Goal: Information Seeking & Learning: Learn about a topic

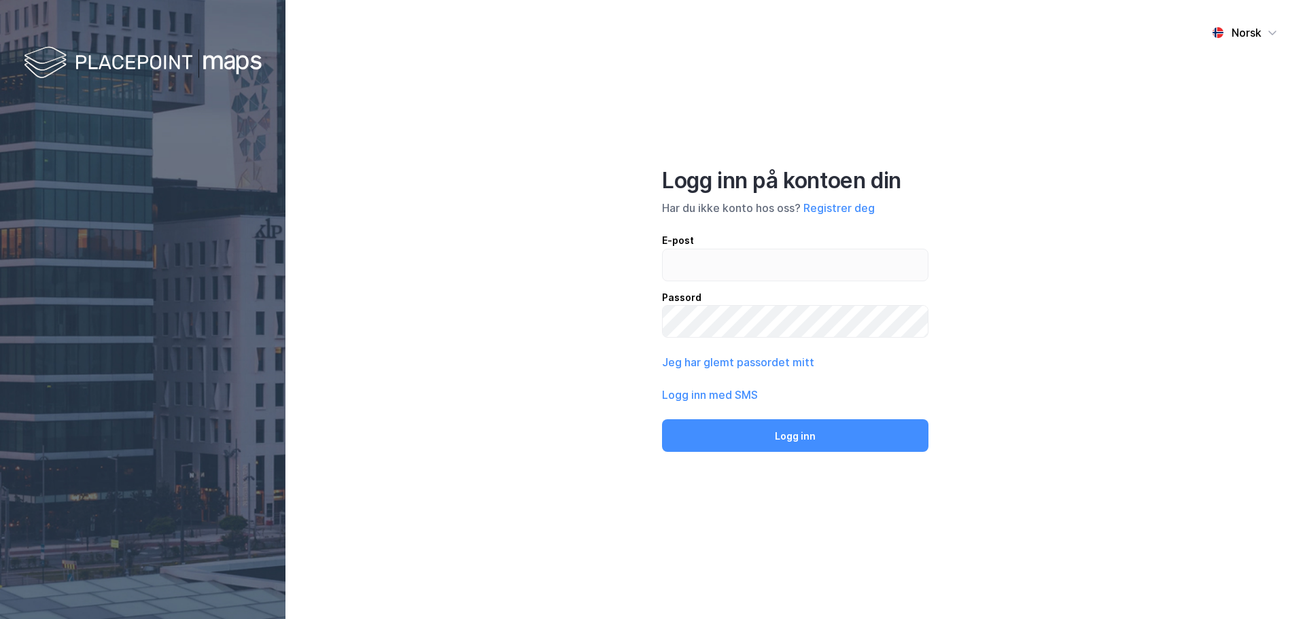
click at [712, 262] on input "email" at bounding box center [795, 264] width 265 height 31
type input "[EMAIL_ADDRESS][MEDICAL_DATA][DOMAIN_NAME]"
click at [662, 419] on button "Logg inn" at bounding box center [795, 435] width 266 height 33
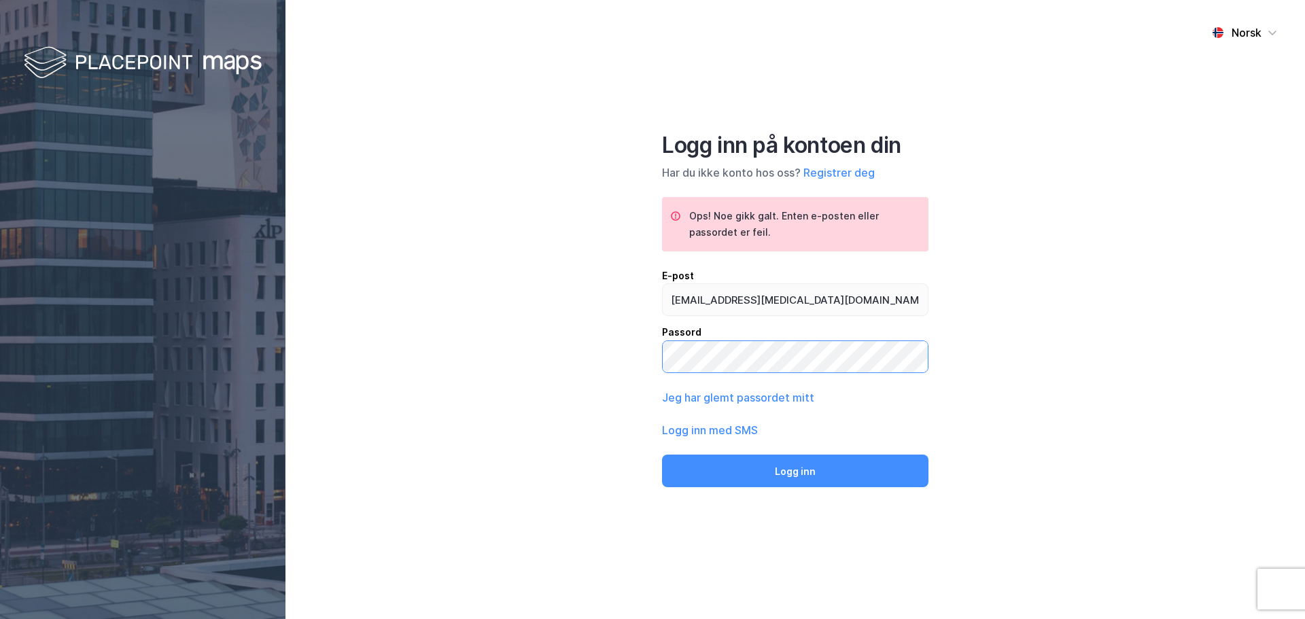
click at [468, 341] on div "Norsk Logg inn på kontoen din Har du ikke konto hos oss? Registrer deg Ops! Noe…" at bounding box center [796, 309] width 1020 height 619
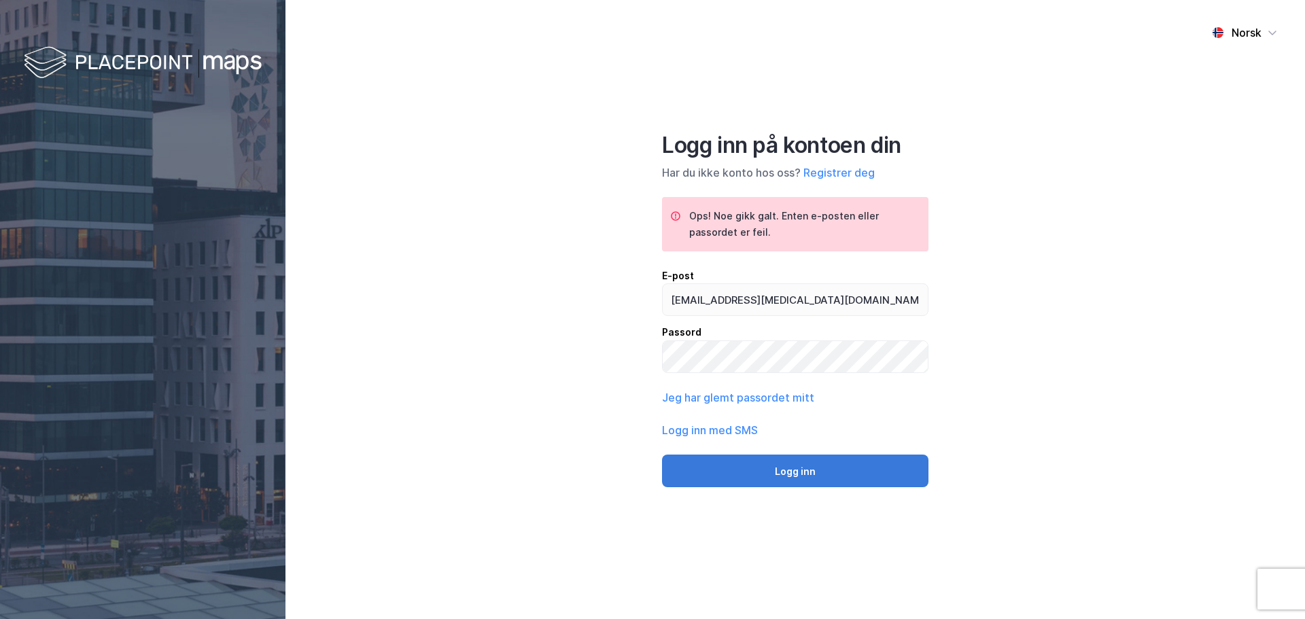
click at [718, 484] on button "Logg inn" at bounding box center [795, 471] width 266 height 33
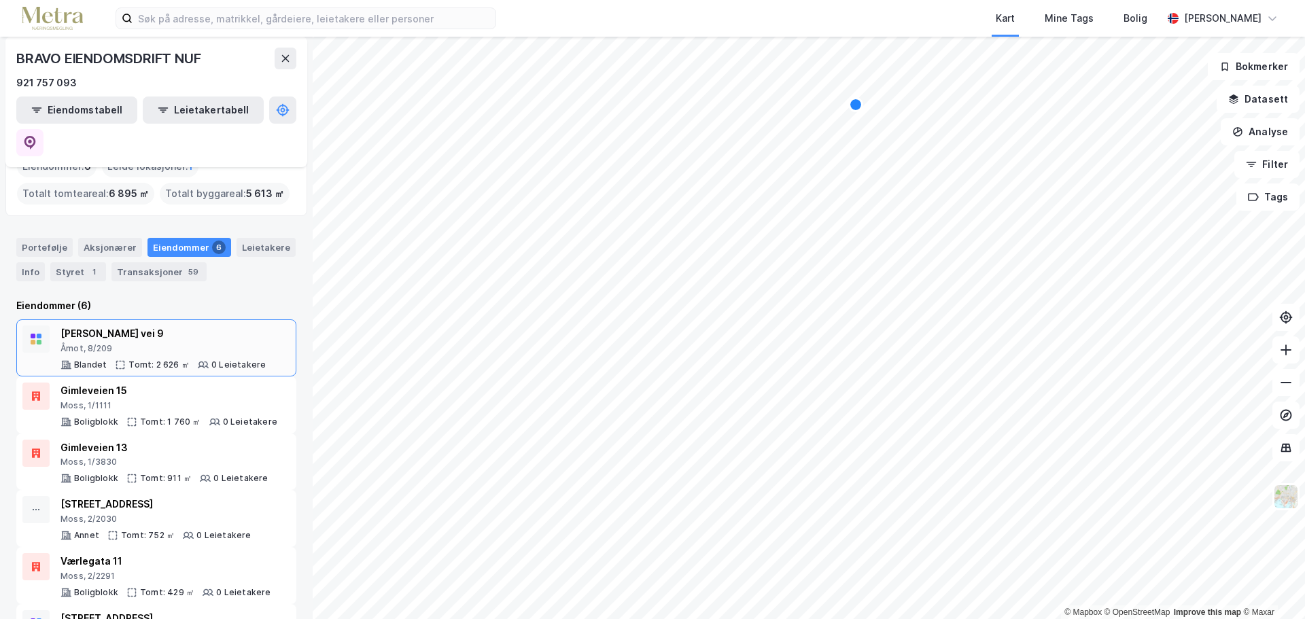
scroll to position [55, 0]
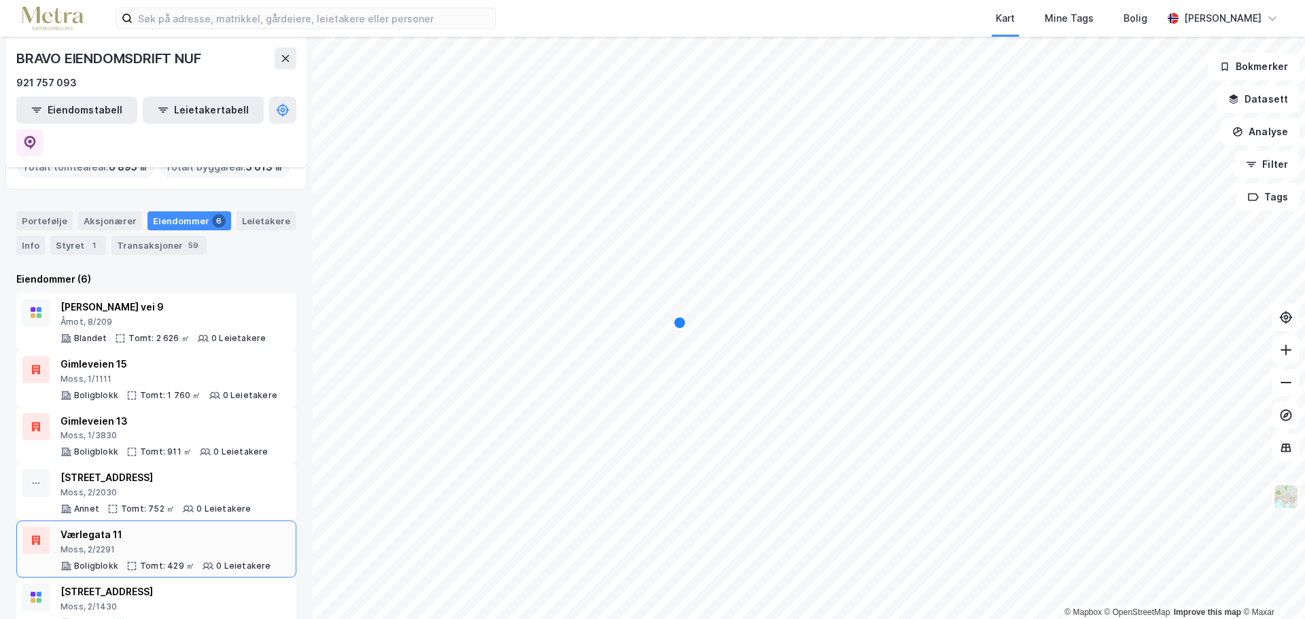
click at [213, 545] on div "Moss, 2/2291" at bounding box center [166, 550] width 211 height 11
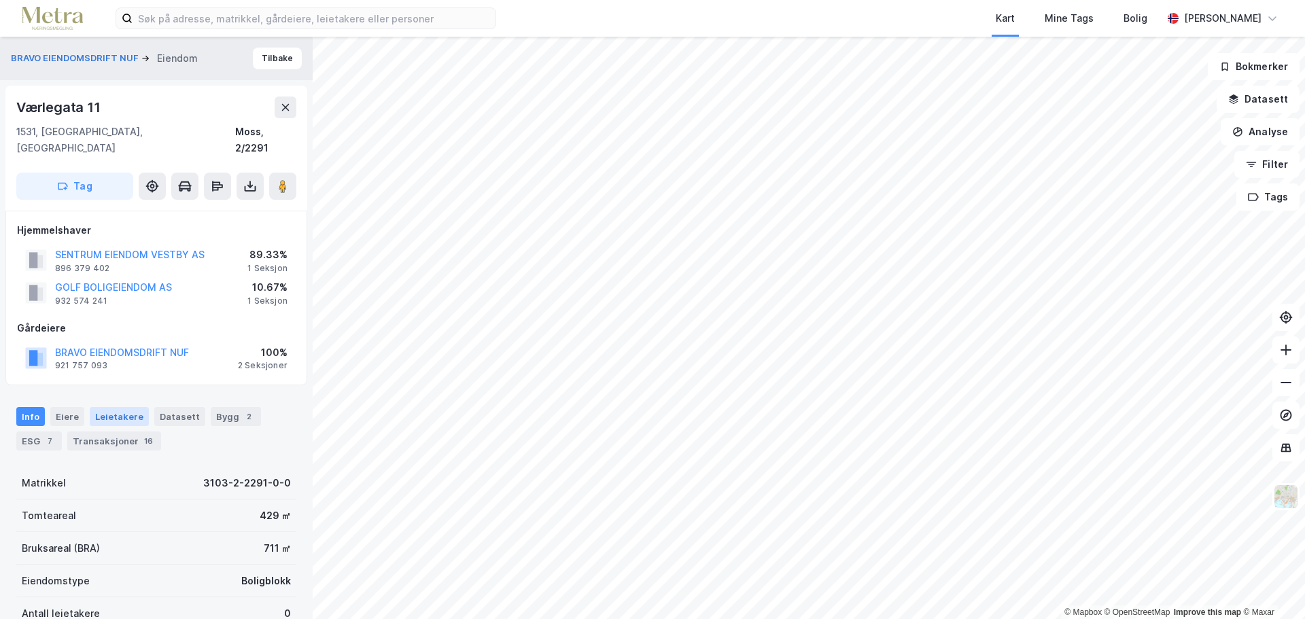
click at [114, 407] on div "Leietakere" at bounding box center [119, 416] width 59 height 19
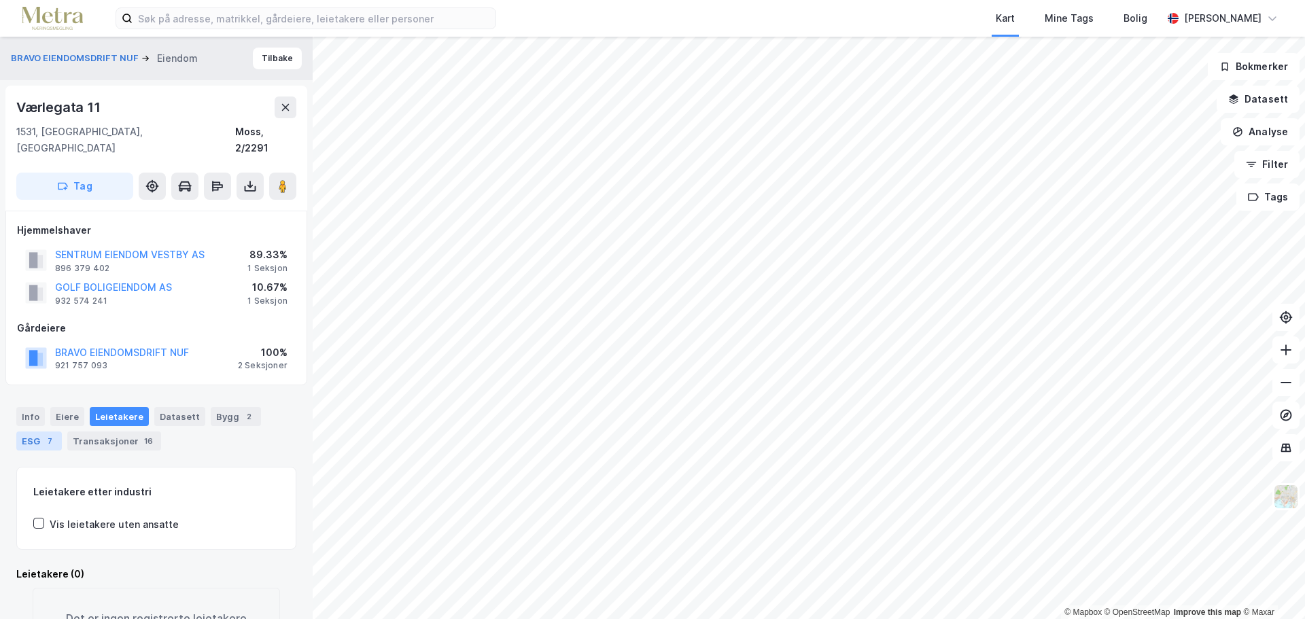
click at [50, 434] on div "7" at bounding box center [50, 441] width 14 height 14
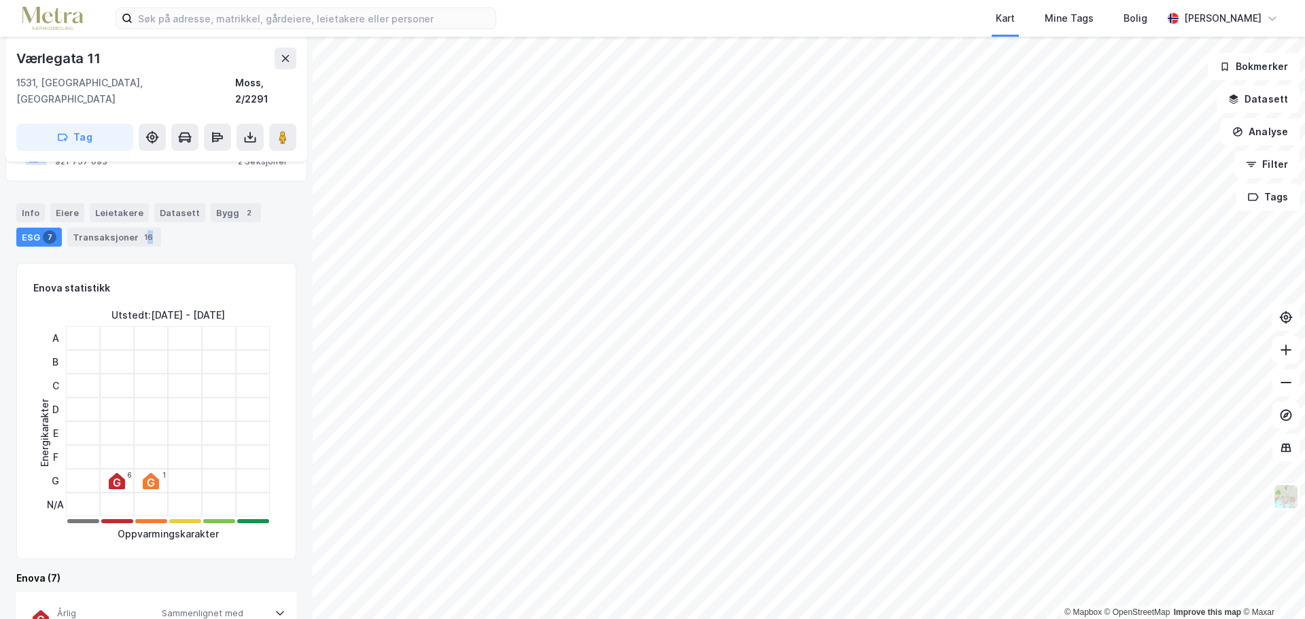
click at [144, 229] on div "Transaksjoner 16" at bounding box center [114, 237] width 94 height 19
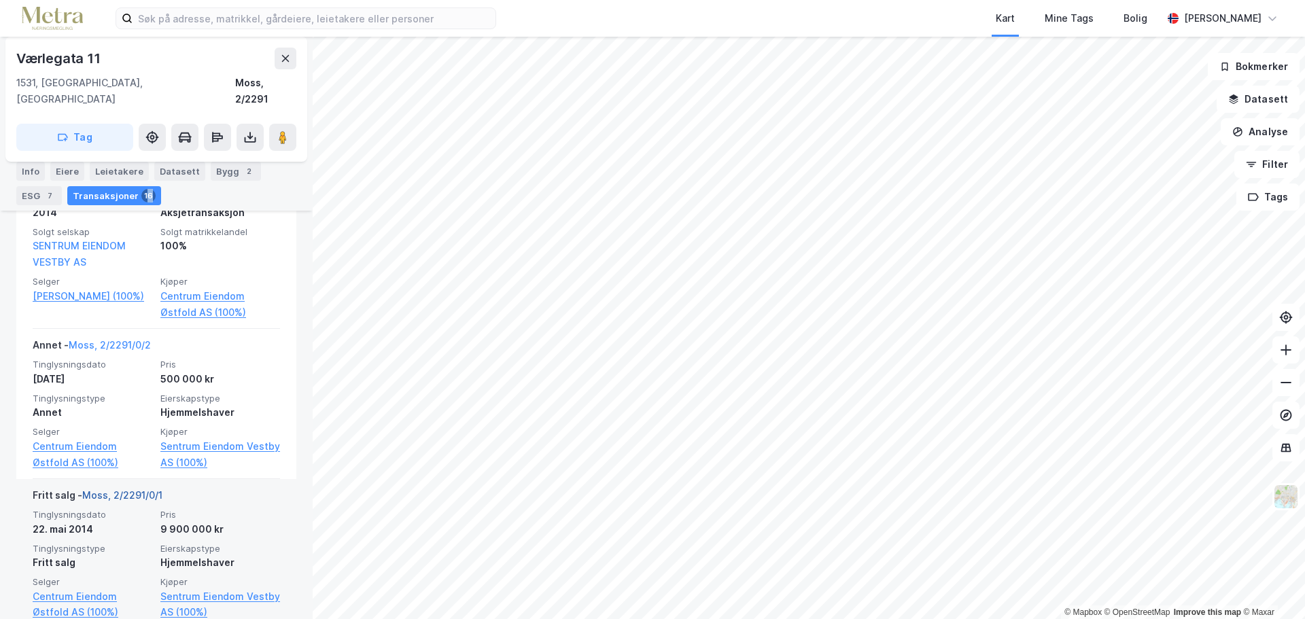
scroll to position [1564, 0]
